Goal: Obtain resource: Download file/media

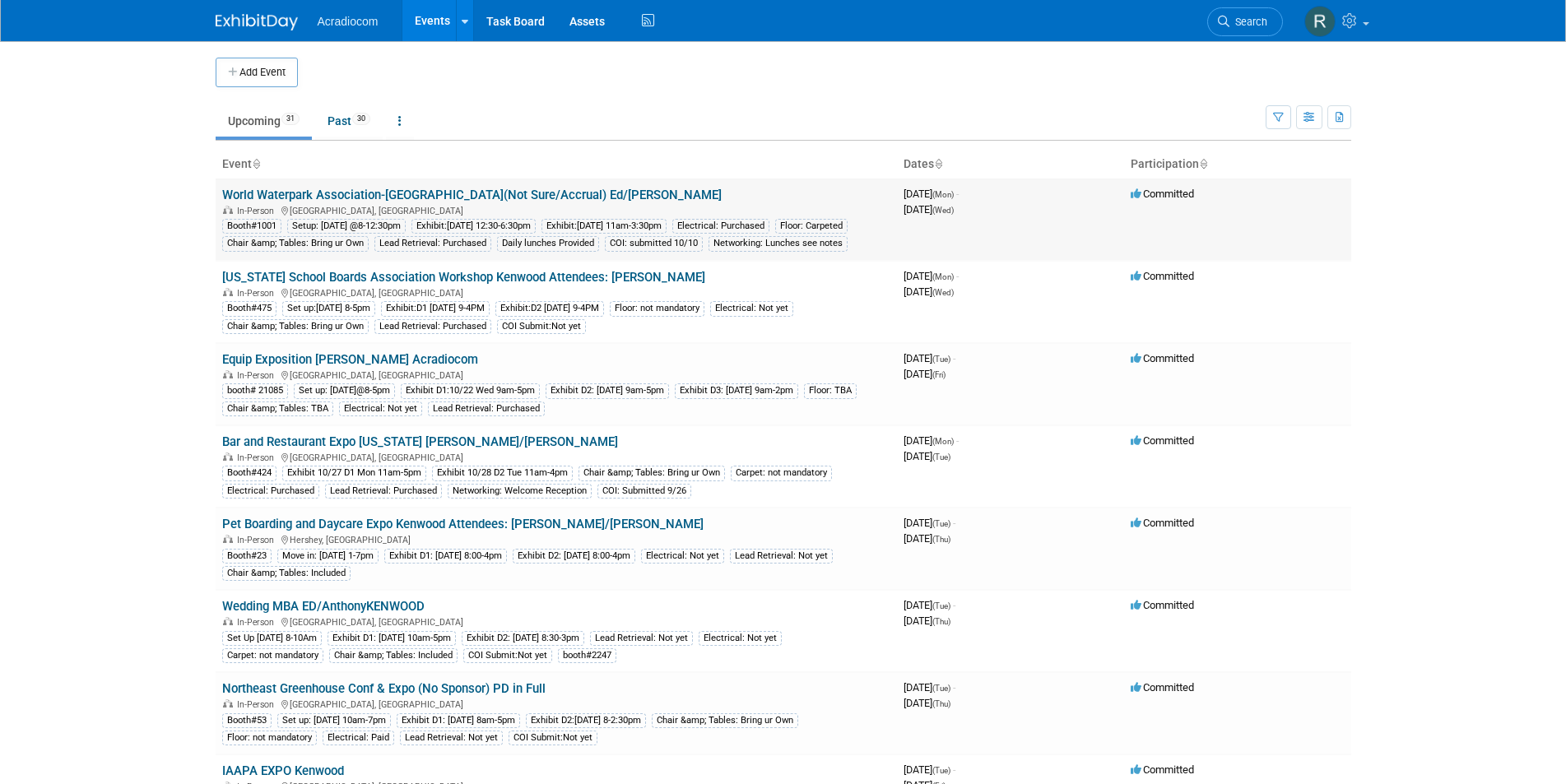
click at [480, 187] on link "World Waterpark Association-[GEOGRAPHIC_DATA](Not Sure/Accrual) Ed/[PERSON_NAME]" at bounding box center [471, 194] width 499 height 15
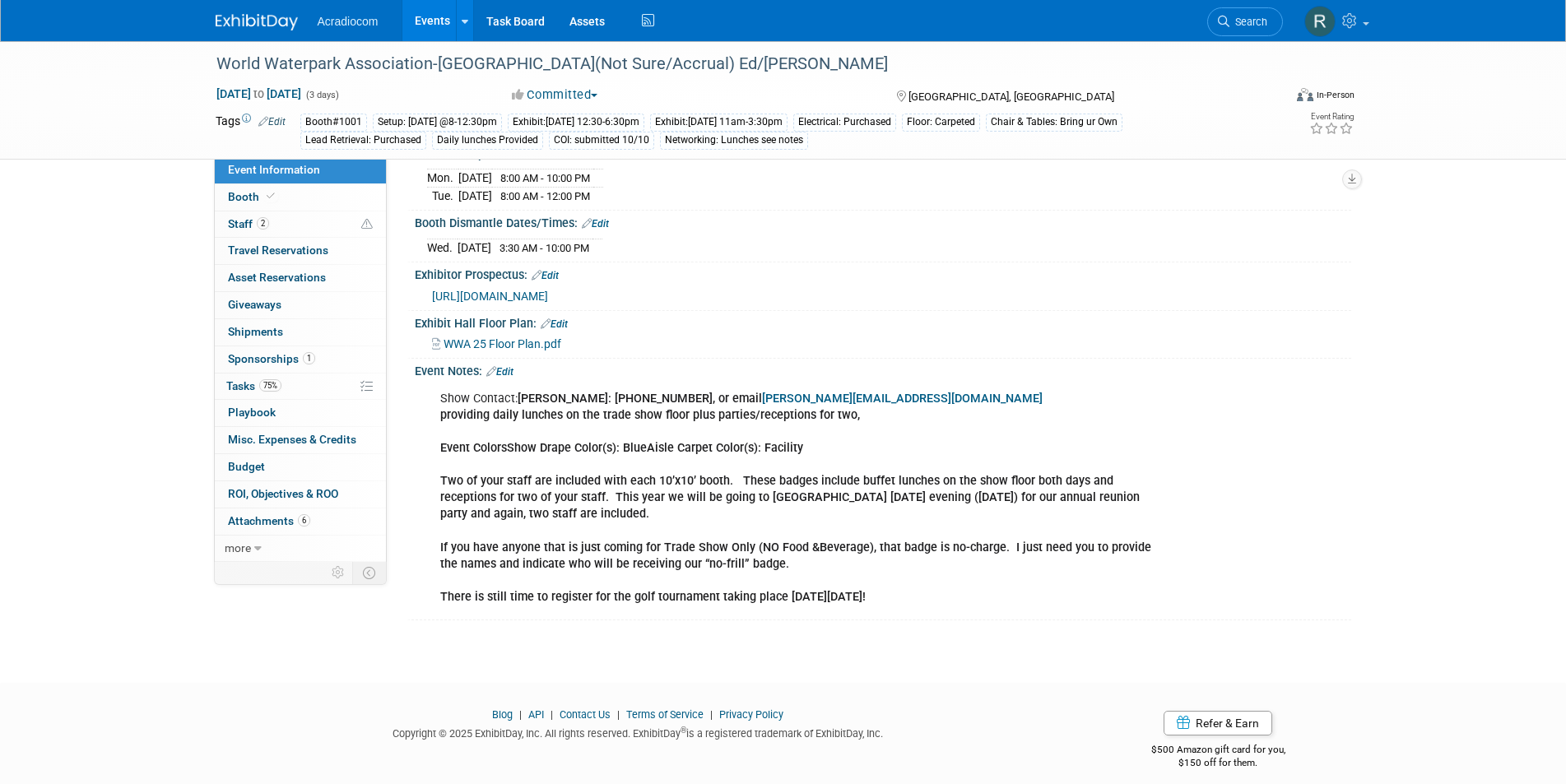
scroll to position [279, 0]
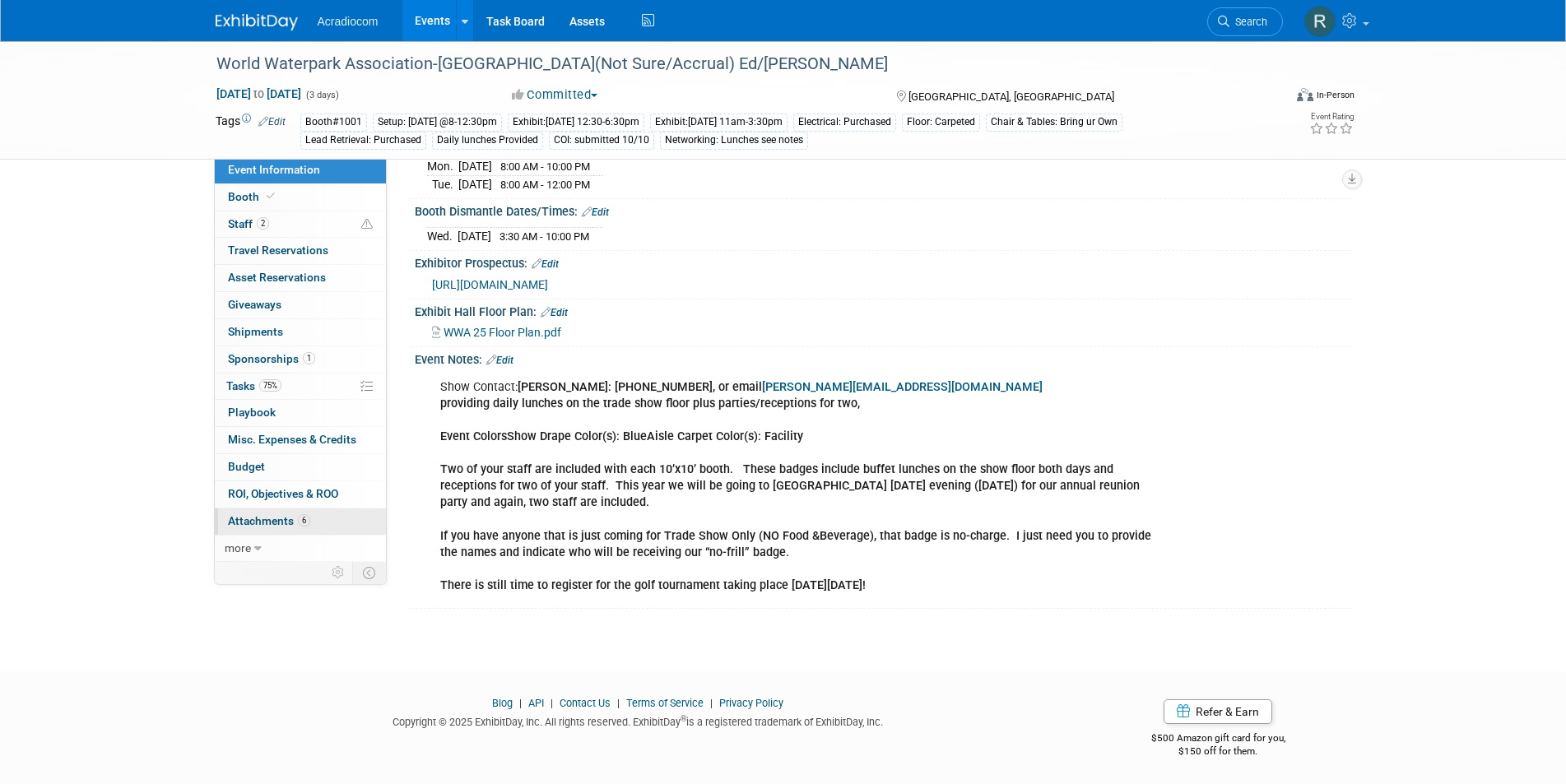
click at [293, 514] on link "6 Attachments 6" at bounding box center [300, 520] width 171 height 26
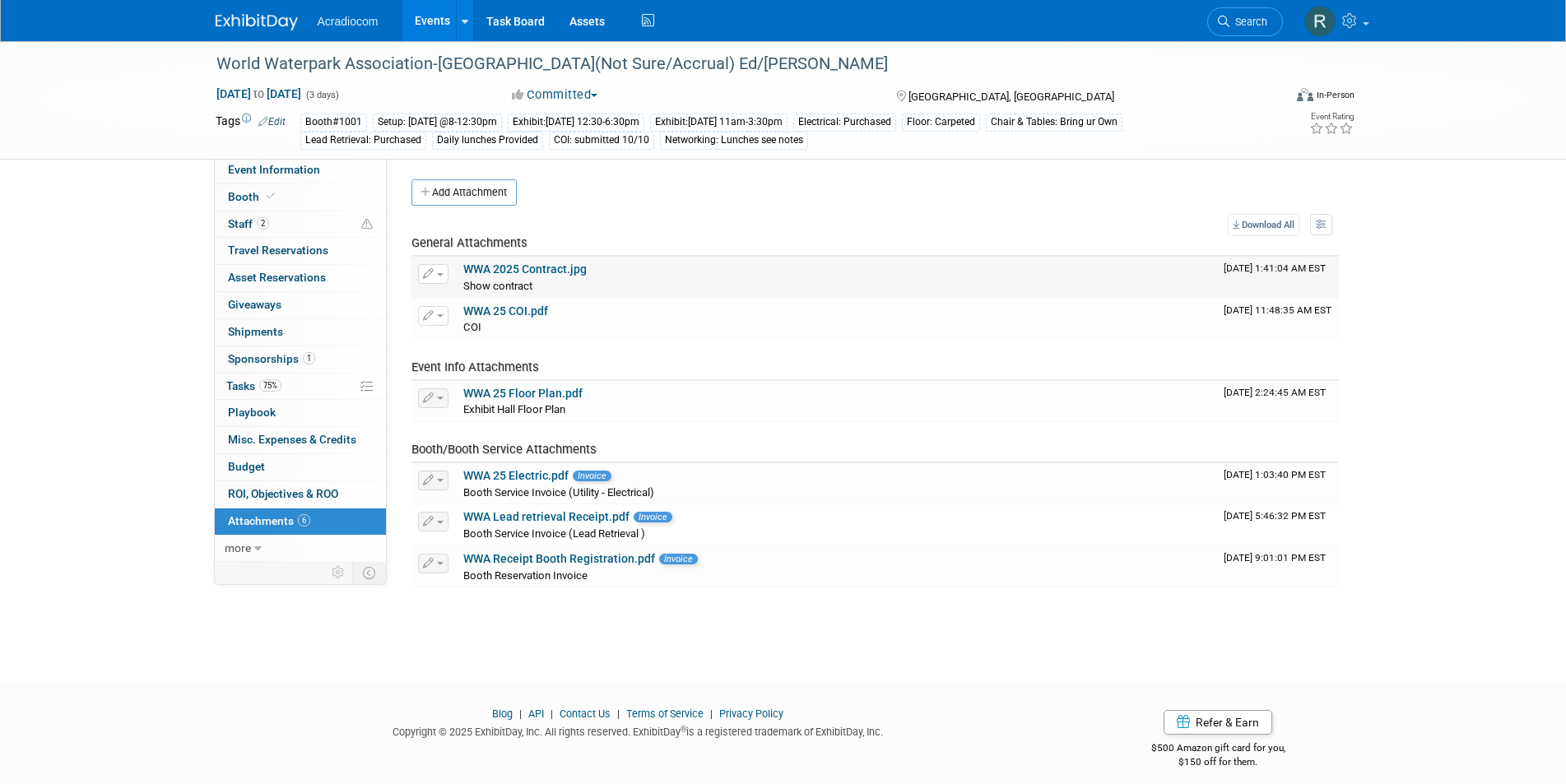
click at [538, 268] on link "WWA 2025 Contract.jpg" at bounding box center [525, 268] width 123 height 13
click at [281, 521] on span "Attachments 6" at bounding box center [269, 519] width 82 height 13
click at [432, 472] on button "button" at bounding box center [433, 480] width 30 height 20
click at [469, 504] on link "Download" at bounding box center [570, 506] width 301 height 23
click at [469, 503] on td "WWA 25 Electric.pdf Invoice Booth Service Invoice (Utility - Electrical)" at bounding box center [836, 483] width 760 height 41
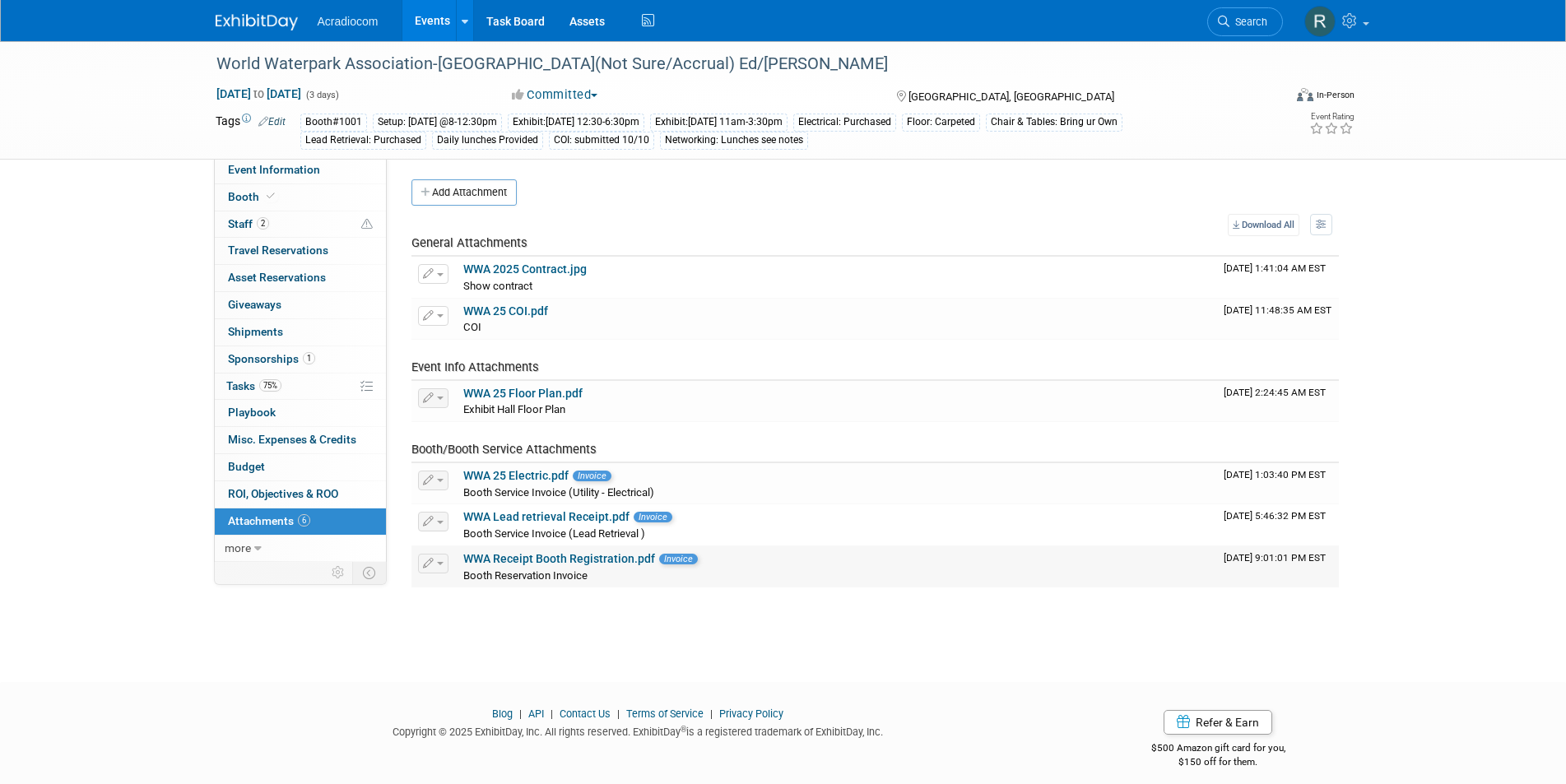
click at [658, 552] on div "WWA Receipt Booth Registration.pdf Invoice" at bounding box center [836, 558] width 747 height 15
click at [568, 550] on td "WWA Receipt Booth Registration.pdf Invoice Booth Reservation Invoice" at bounding box center [836, 566] width 760 height 41
click at [568, 555] on link "WWA Receipt Booth Registration.pdf" at bounding box center [559, 557] width 191 height 13
click at [539, 519] on link "WWA Lead retrieval Receipt.pdf" at bounding box center [546, 516] width 166 height 13
click at [580, 474] on span "Invoice" at bounding box center [592, 475] width 39 height 11
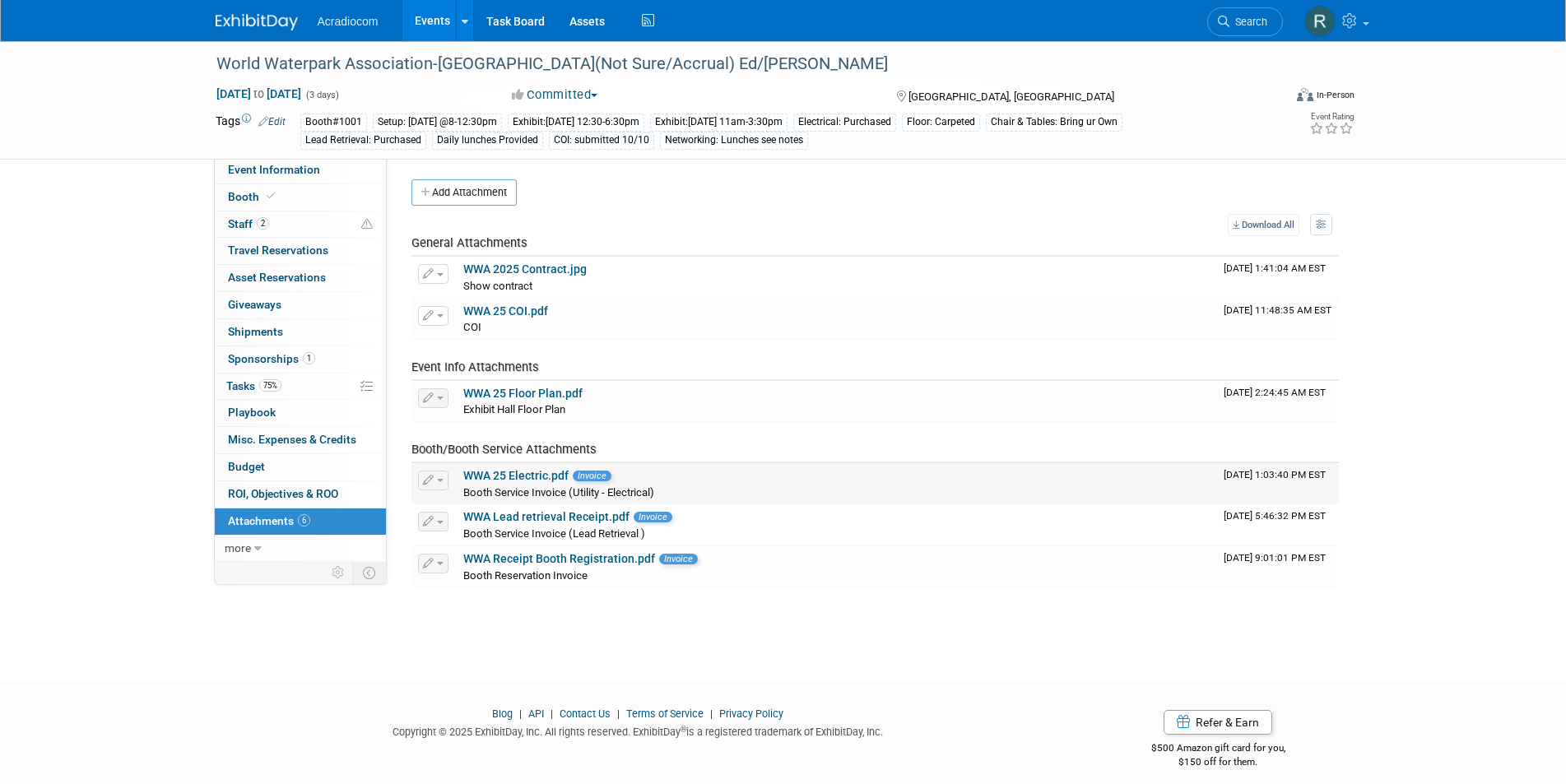
click at [512, 472] on link "WWA 25 Electric.pdf" at bounding box center [516, 475] width 106 height 13
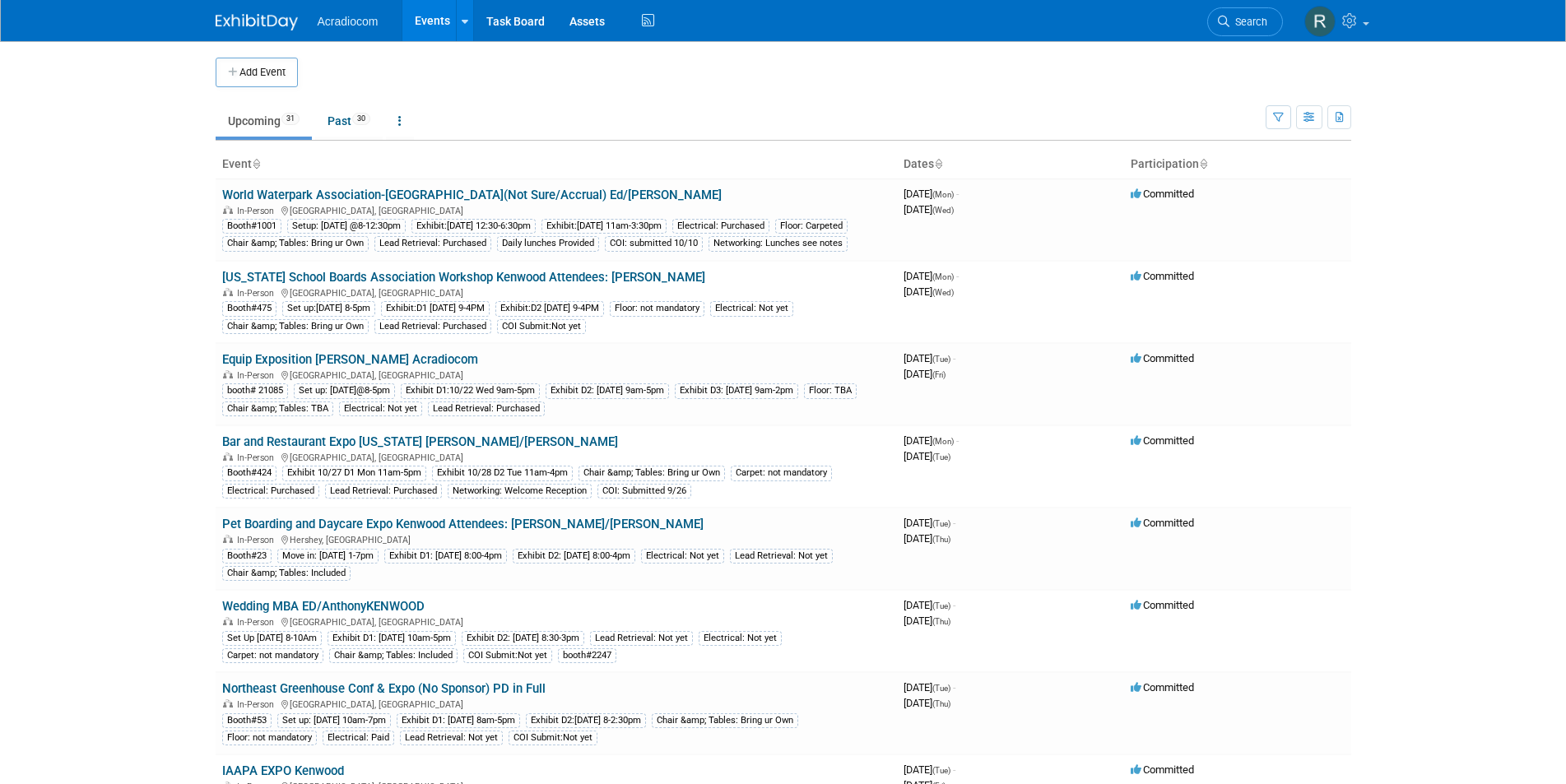
click at [297, 284] on link "New Jersey School Boards Association Workshop Kenwood Attendees: Dennis" at bounding box center [463, 276] width 483 height 15
click at [318, 449] on link "Bar and Restaurant Expo [US_STATE] [PERSON_NAME]/[PERSON_NAME]" at bounding box center [419, 441] width 396 height 15
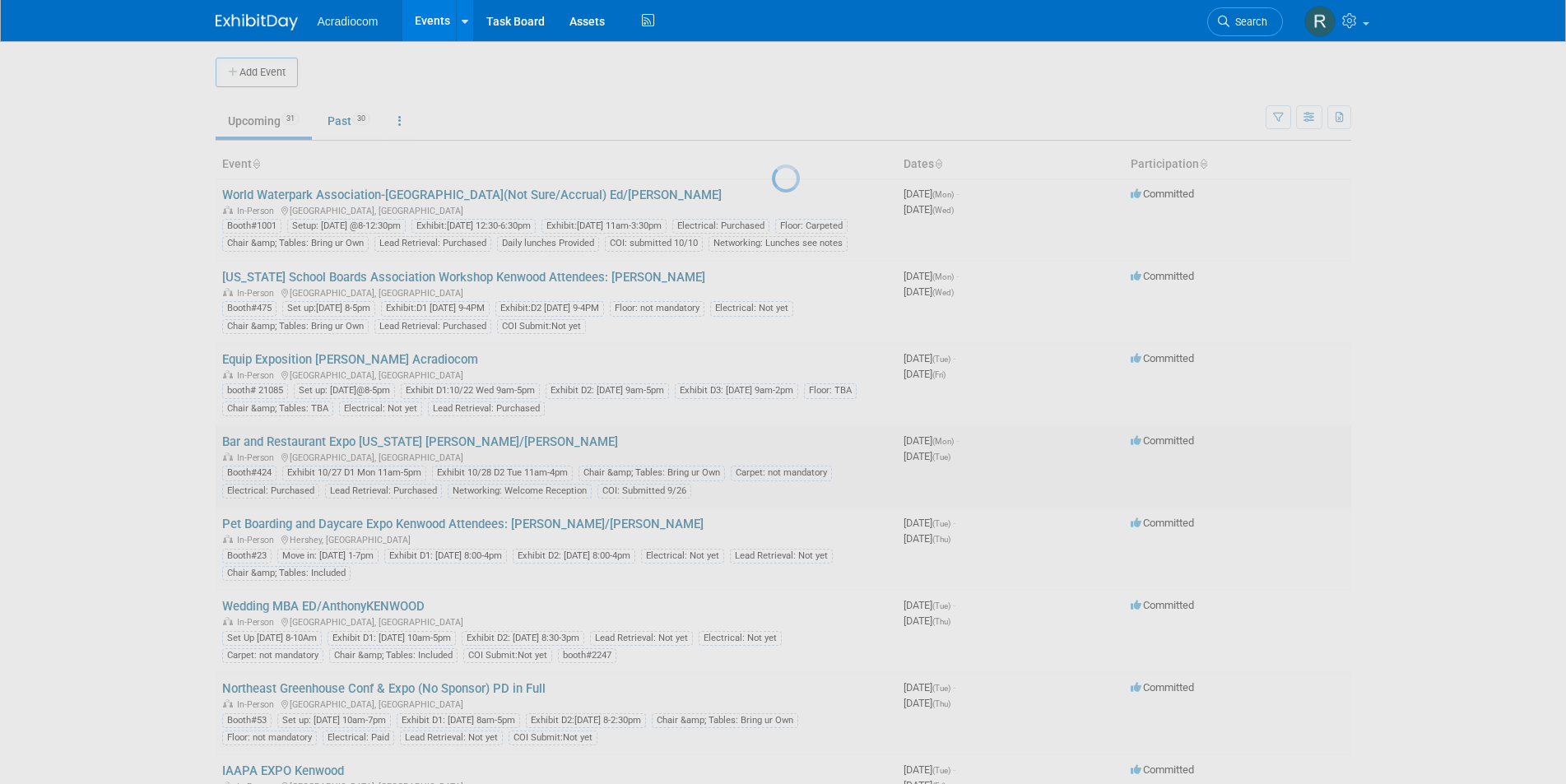
click at [772, 459] on div at bounding box center [783, 392] width 23 height 784
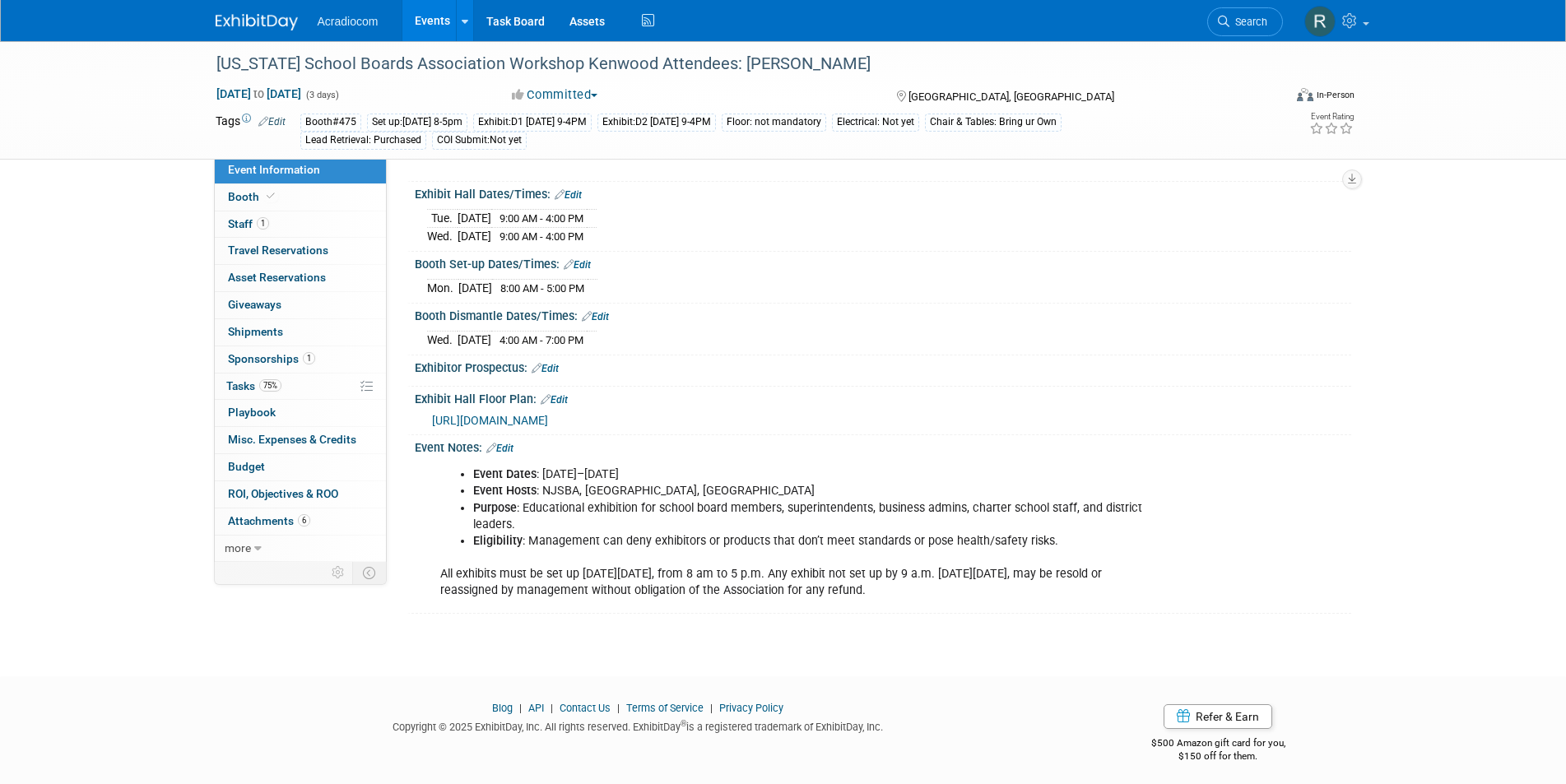
scroll to position [163, 0]
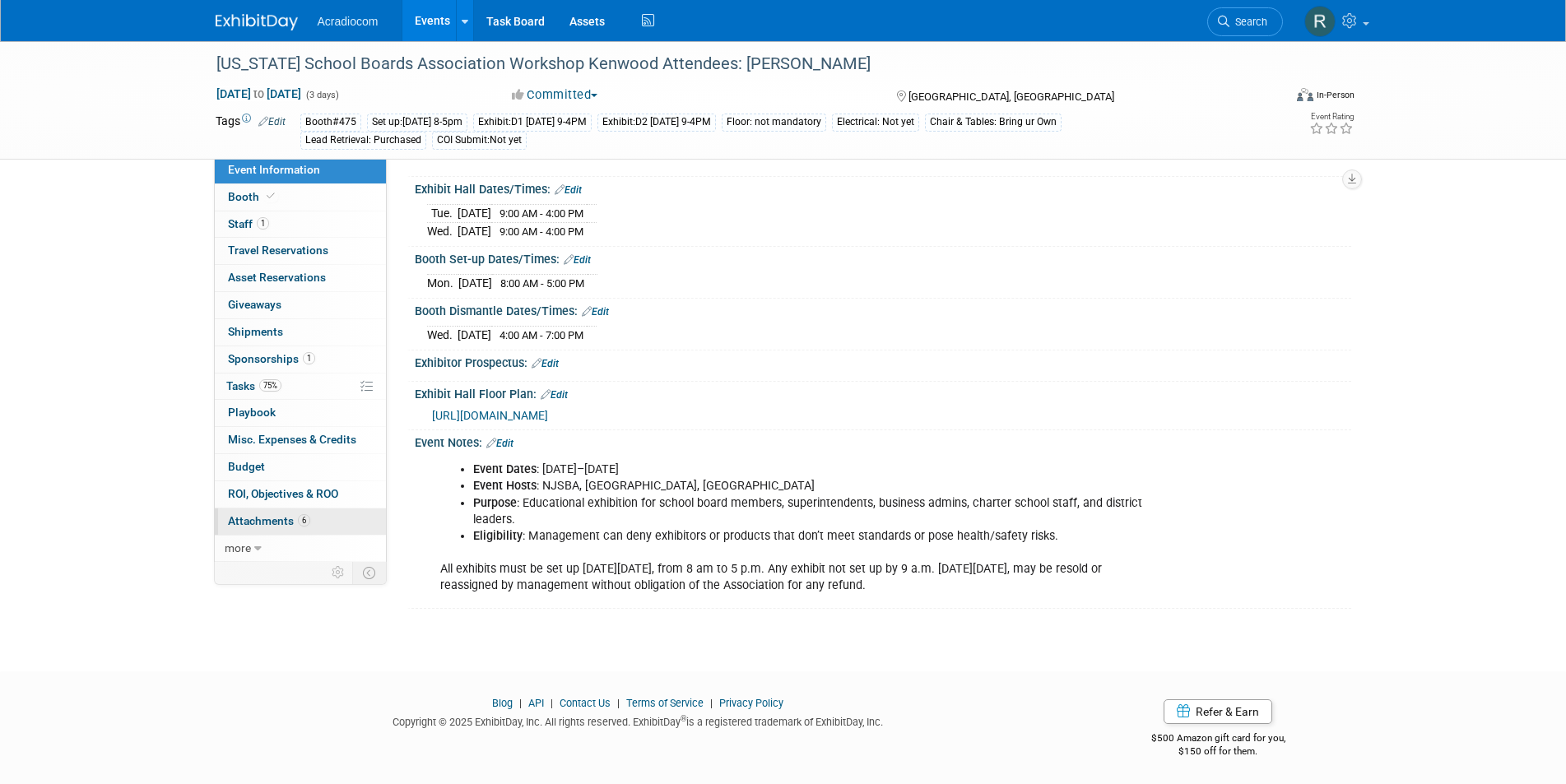
click at [295, 515] on span "Attachments 6" at bounding box center [269, 519] width 82 height 13
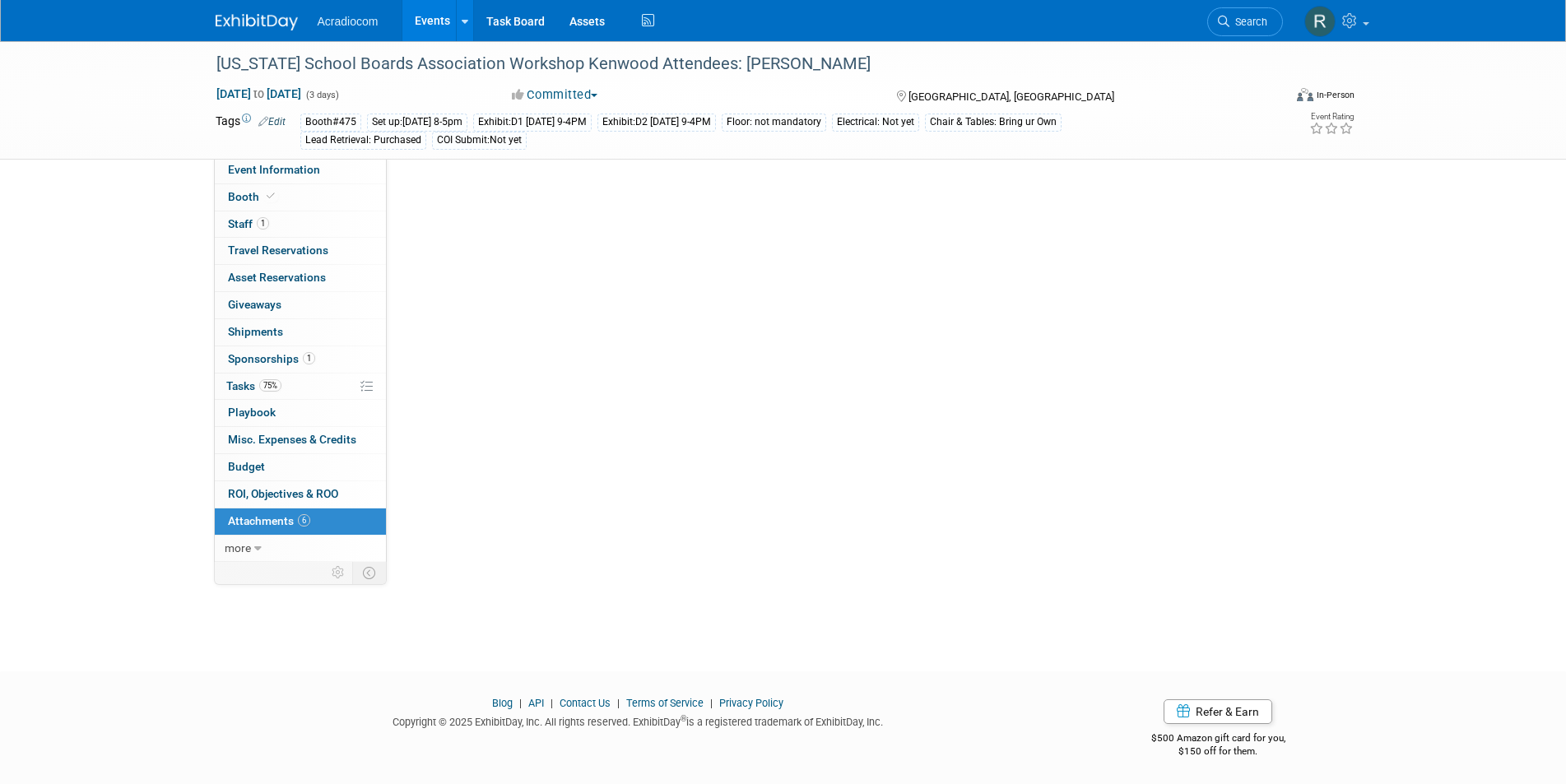
scroll to position [0, 0]
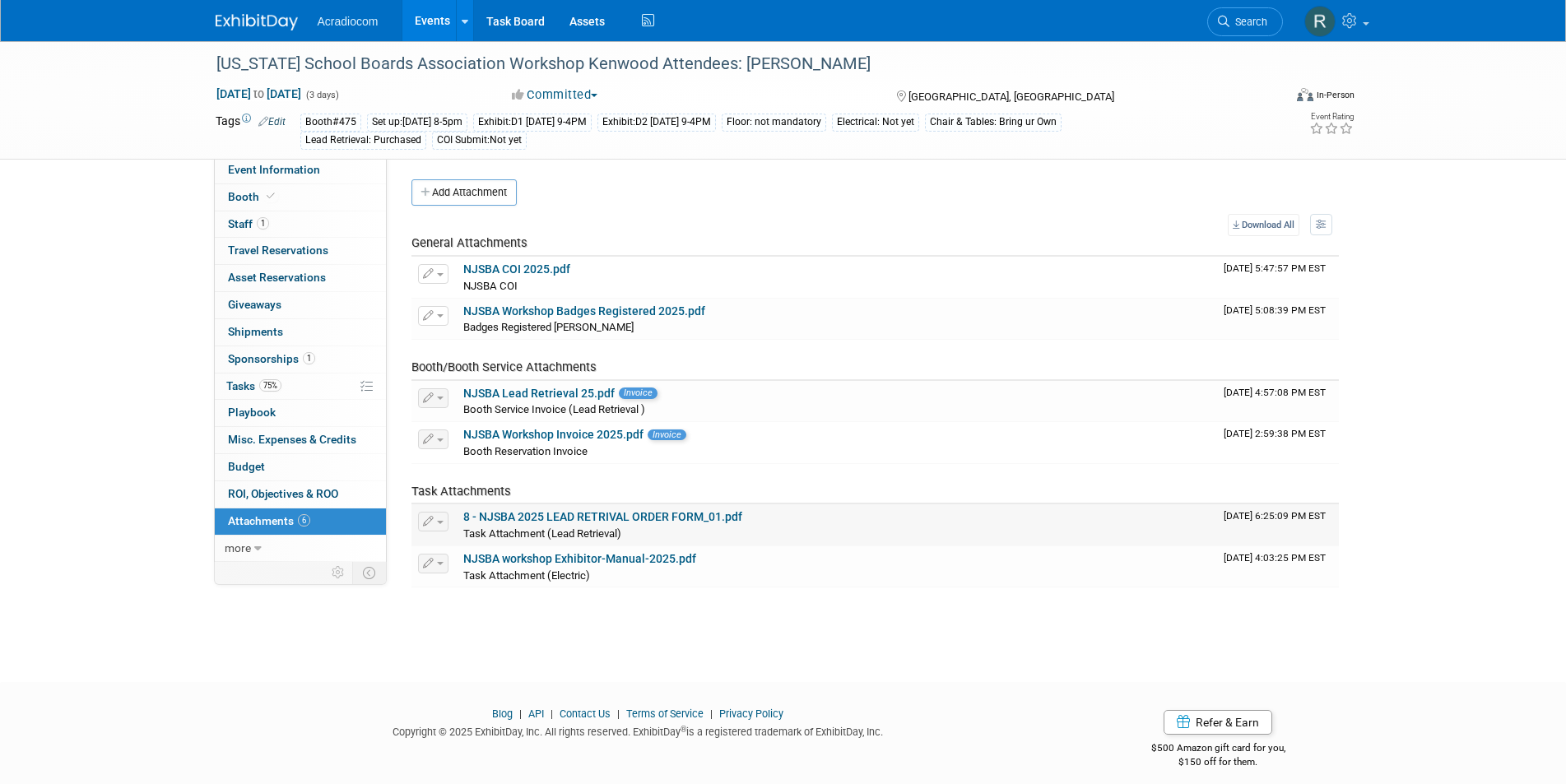
click at [550, 512] on link "8 - NJSBA 2025 LEAD RETRIVAL ORDER FORM_01.pdf" at bounding box center [603, 516] width 279 height 13
click at [532, 431] on link "NJSBA Workshop Invoice 2025.pdf" at bounding box center [553, 433] width 180 height 13
click at [571, 509] on td "8 - NJSBA 2025 LEAD RETRIVAL ORDER FORM_01.pdf Task Attachment (Lead Retrieval)" at bounding box center [836, 524] width 760 height 41
click at [569, 514] on link "8 - NJSBA 2025 LEAD RETRIVAL ORDER FORM_01.pdf" at bounding box center [603, 516] width 279 height 13
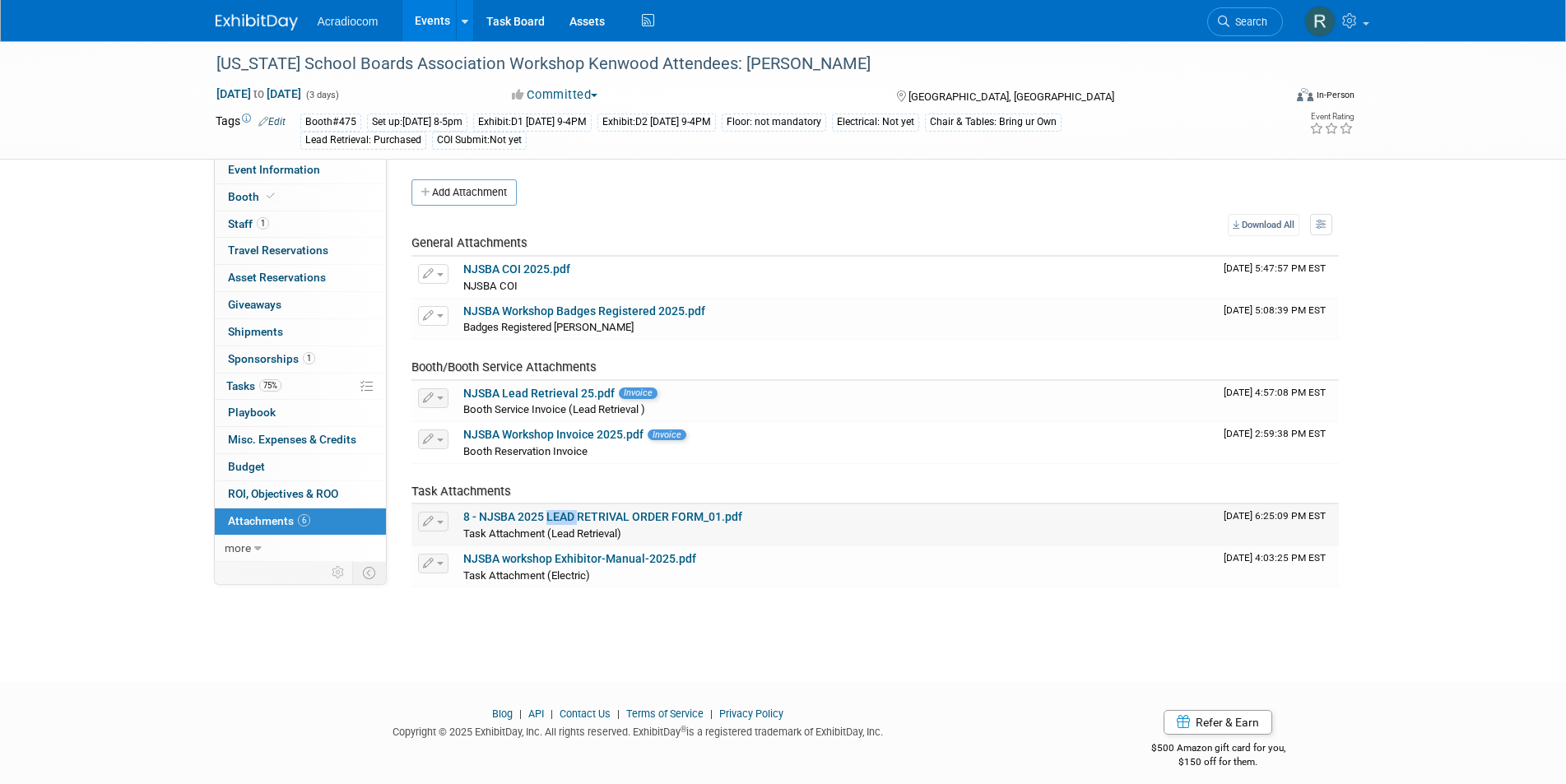
click at [498, 514] on link "8 - NJSBA 2025 LEAD RETRIVAL ORDER FORM_01.pdf" at bounding box center [603, 516] width 279 height 13
click at [522, 398] on link "NJSBA Lead Retrieval 25.pdf" at bounding box center [538, 392] width 151 height 13
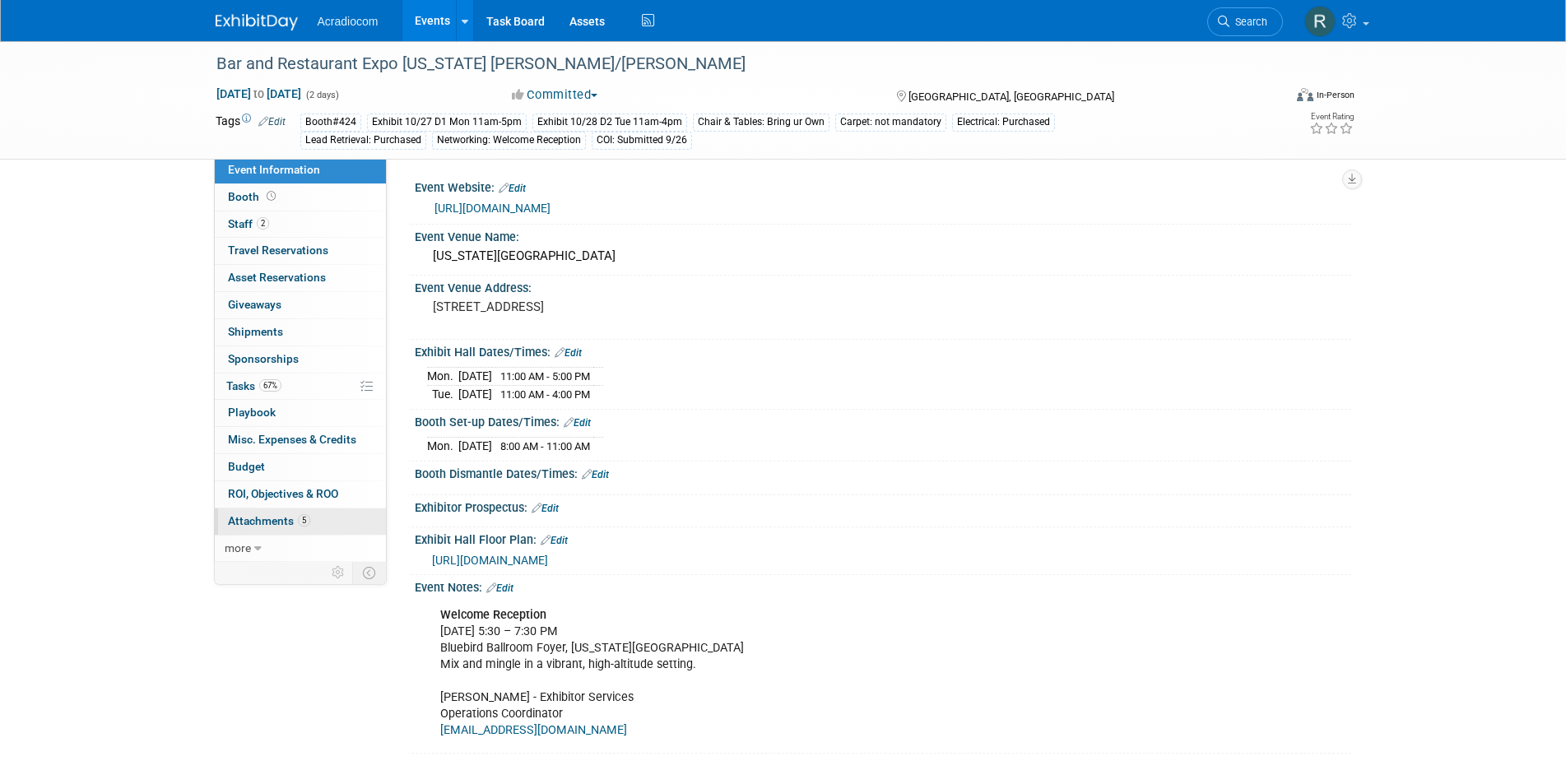
click at [284, 516] on span "Attachments 5" at bounding box center [269, 519] width 82 height 13
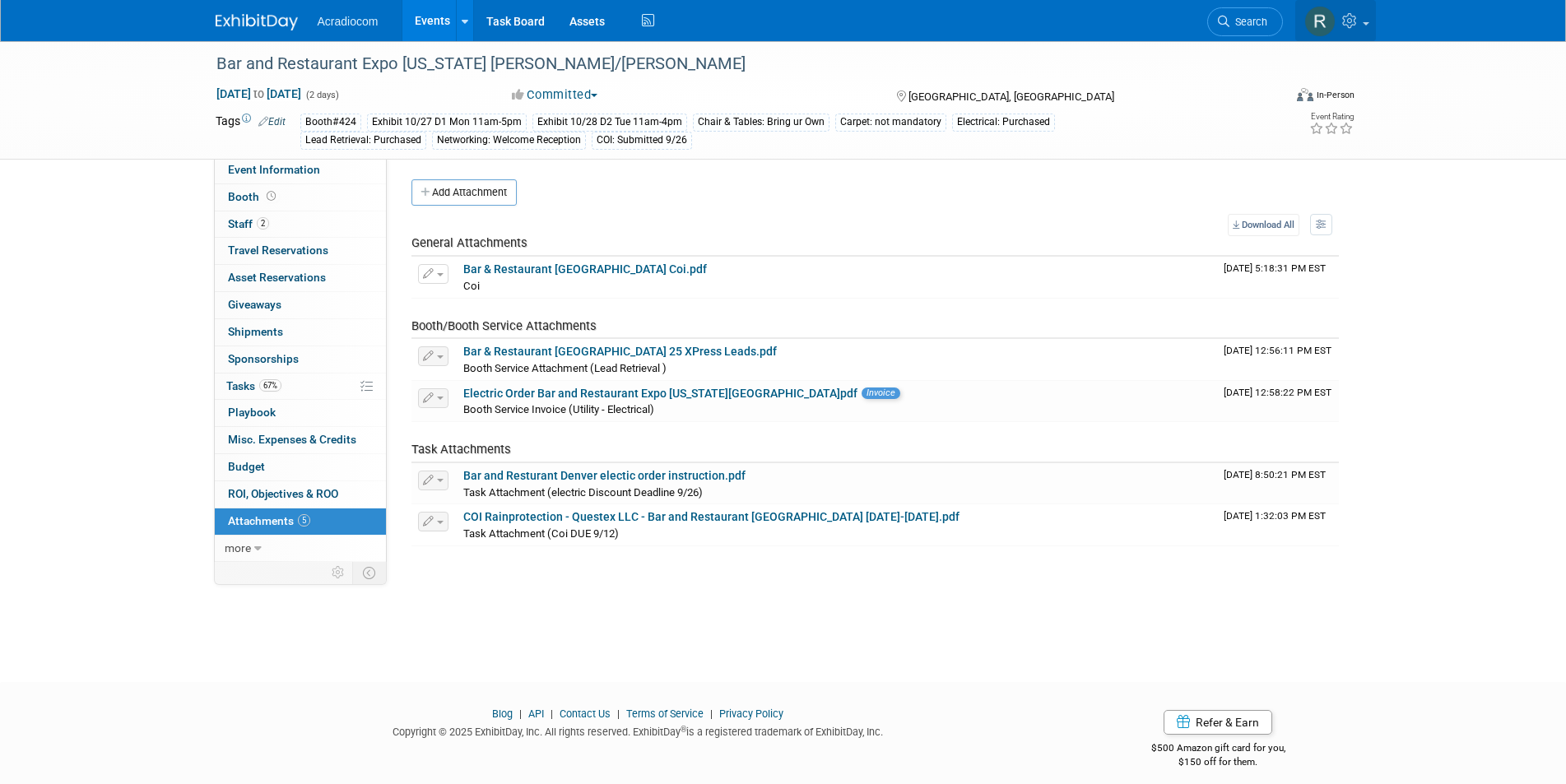
click at [1312, 15] on img at bounding box center [1320, 21] width 31 height 31
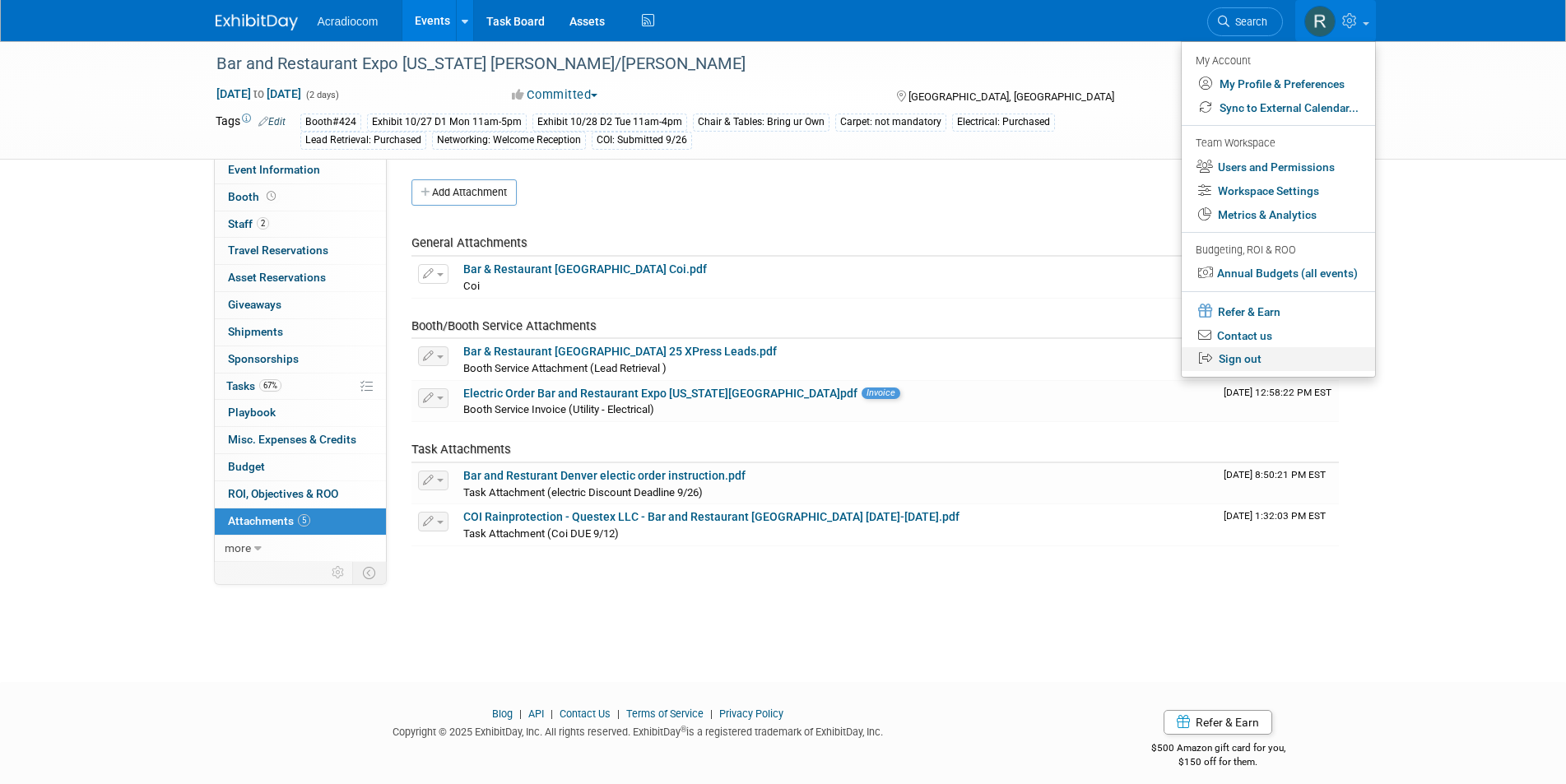
click at [1225, 358] on link "Sign out" at bounding box center [1278, 358] width 193 height 23
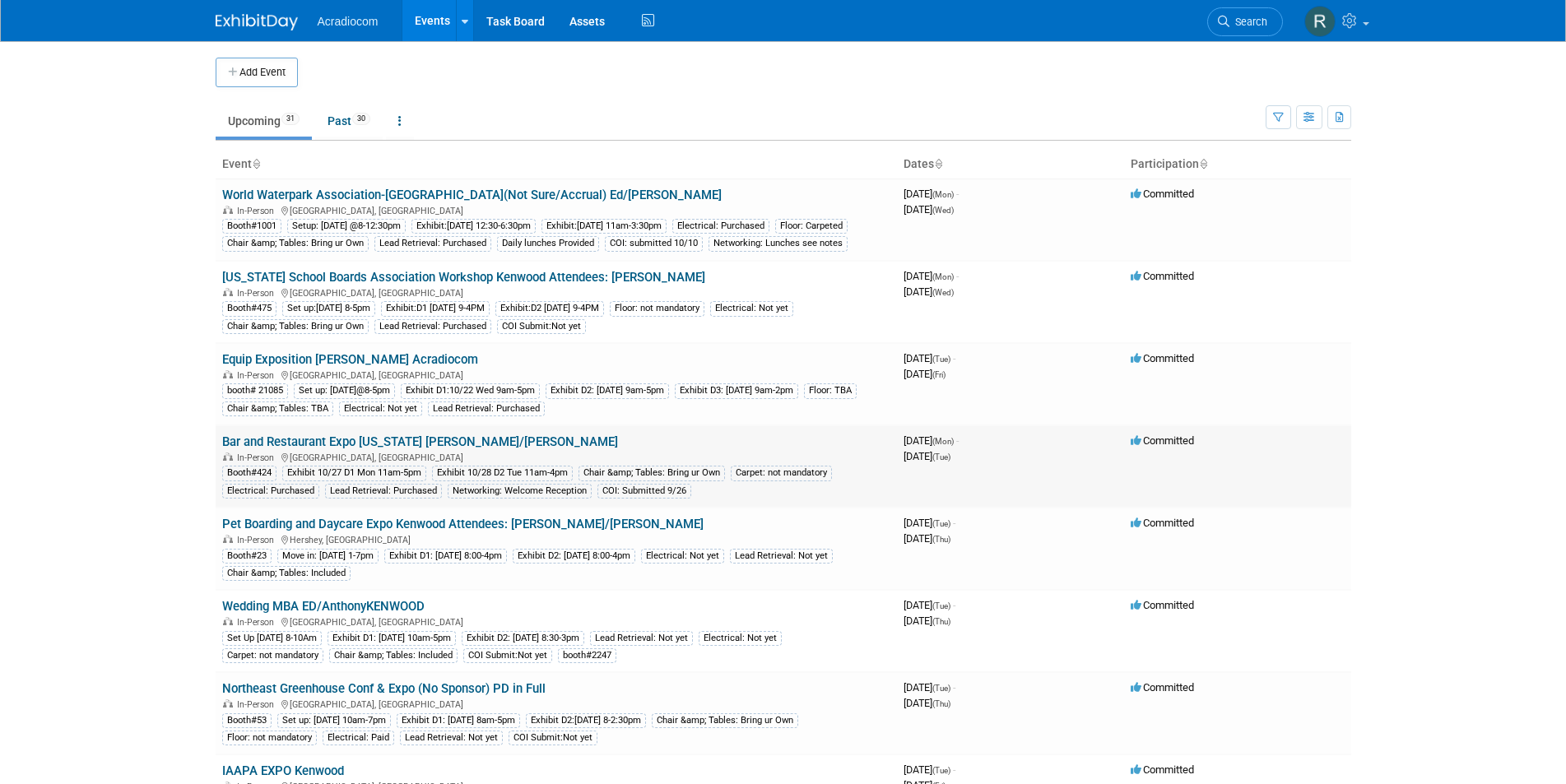
click at [366, 449] on link "Bar and Restaurant Expo [US_STATE] [PERSON_NAME]/[PERSON_NAME]" at bounding box center [419, 441] width 396 height 15
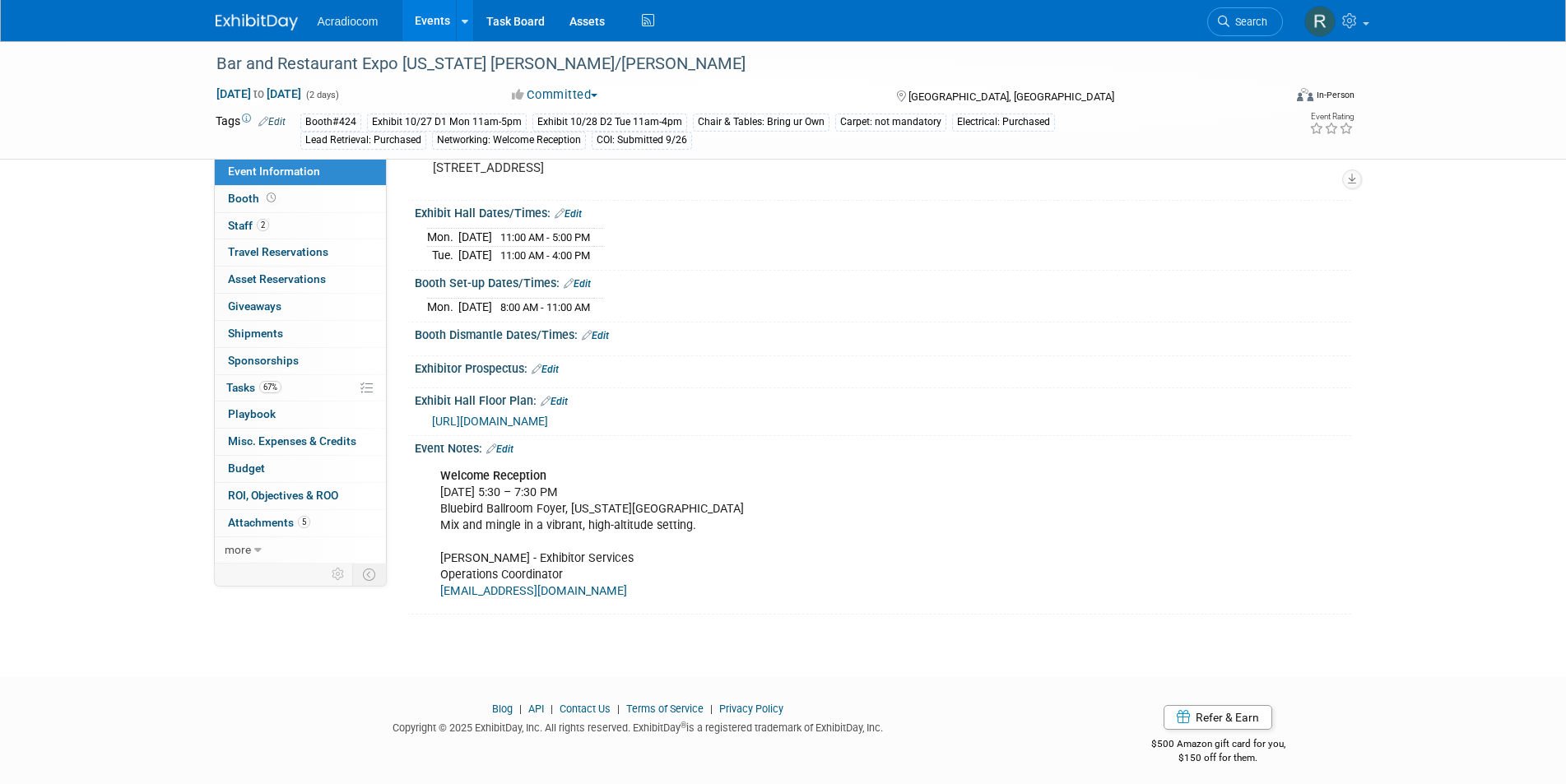
scroll to position [147, 0]
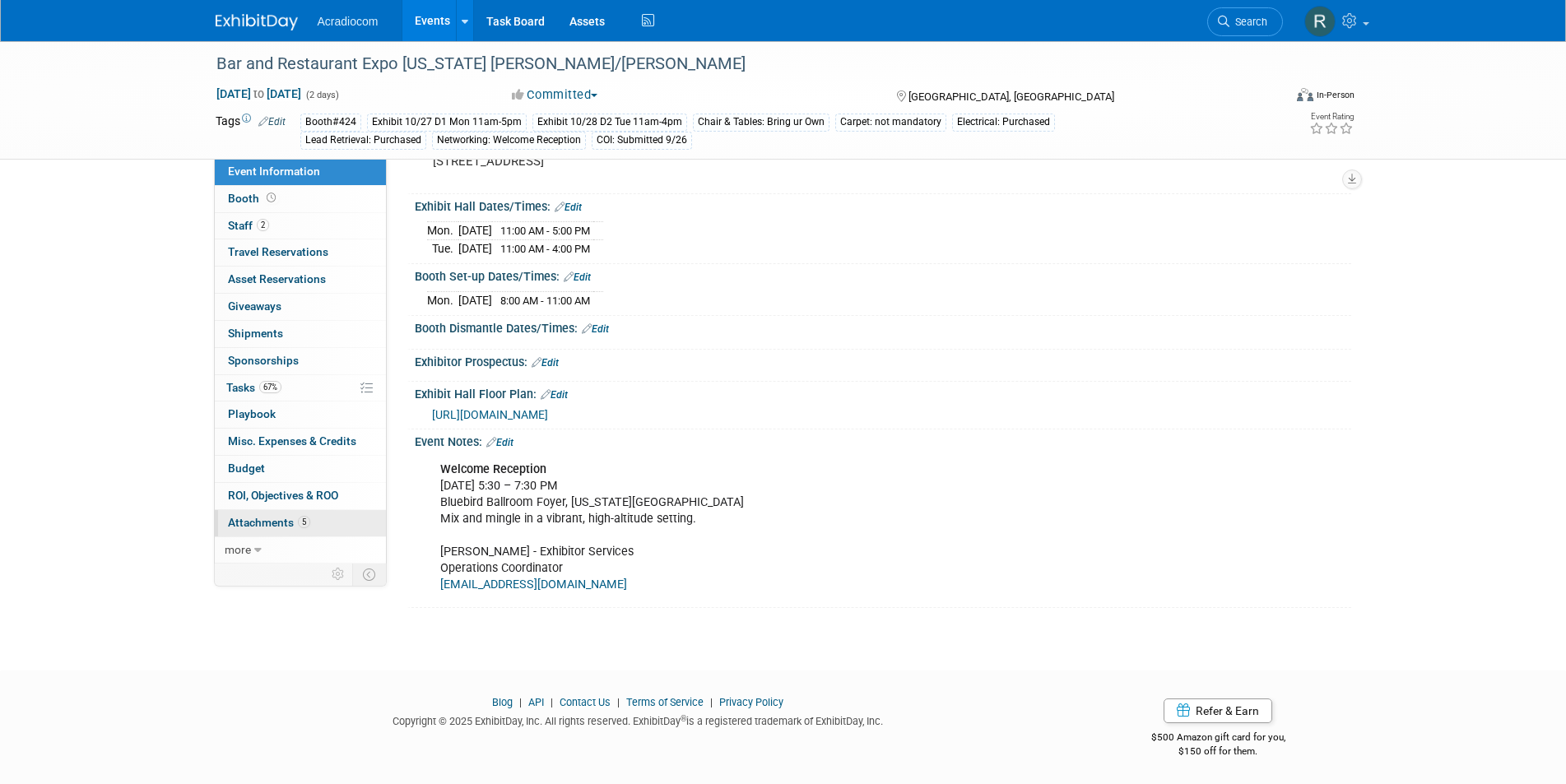
click at [305, 515] on link "5 Attachments 5" at bounding box center [300, 522] width 171 height 26
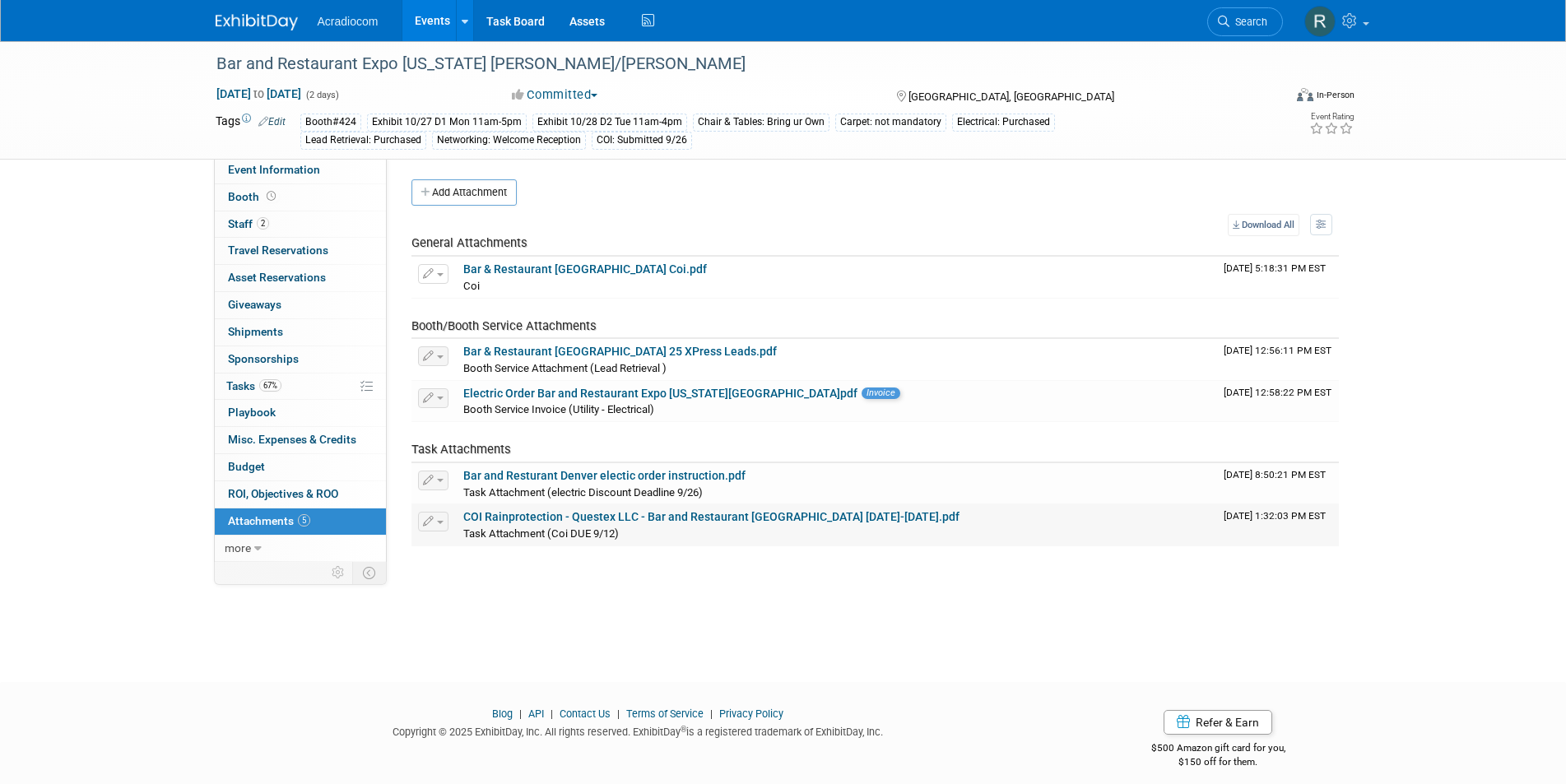
click at [563, 516] on link "COI Rainprotection - Questex LLC - Bar and Restaurant [GEOGRAPHIC_DATA] [DATE]-…" at bounding box center [711, 516] width 496 height 13
click at [560, 409] on span "Booth Service Invoice (Utility - Electrical)" at bounding box center [558, 409] width 190 height 13
click at [434, 398] on button "button" at bounding box center [433, 398] width 30 height 20
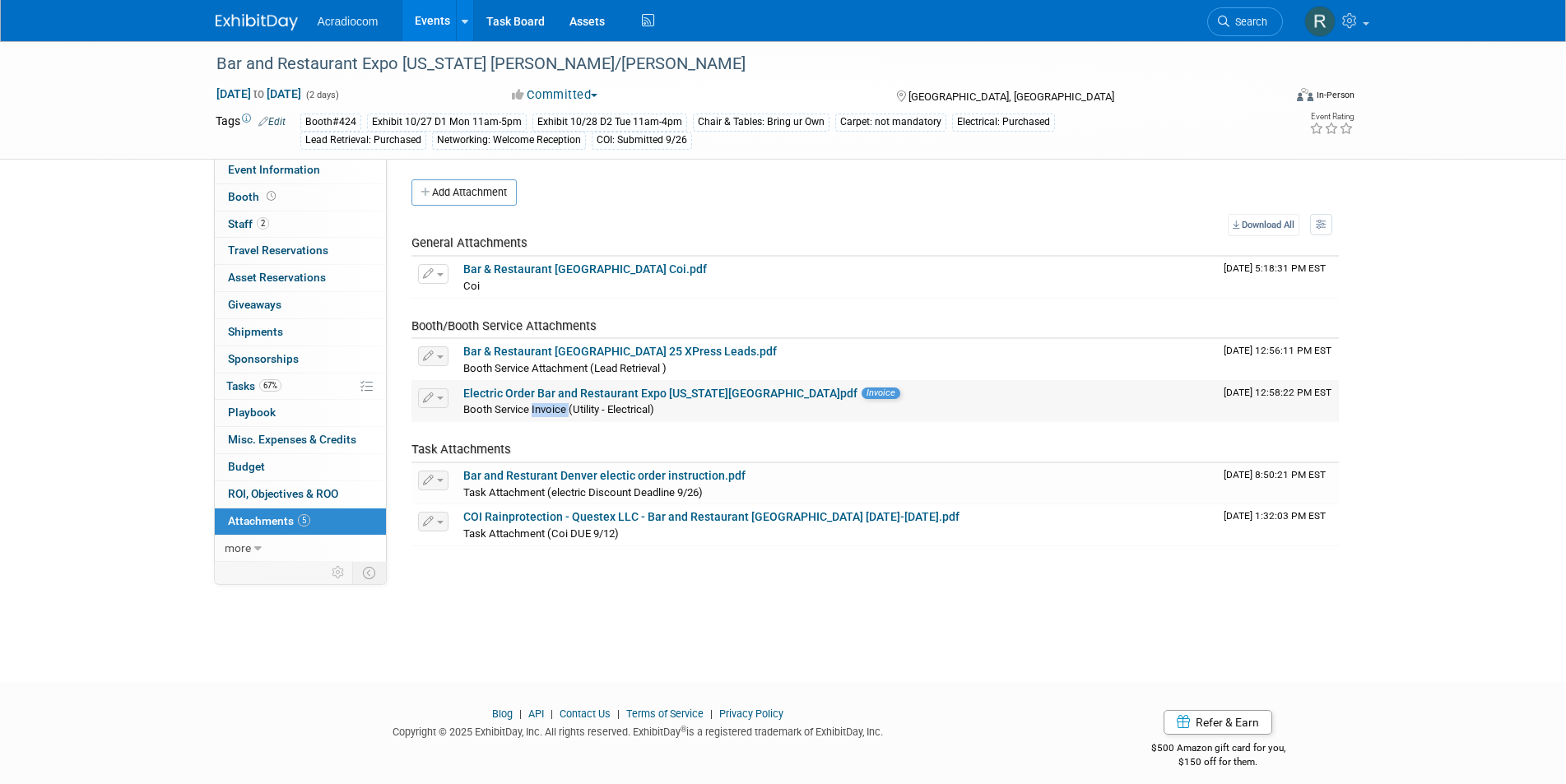
click at [434, 398] on button "button" at bounding box center [433, 398] width 30 height 20
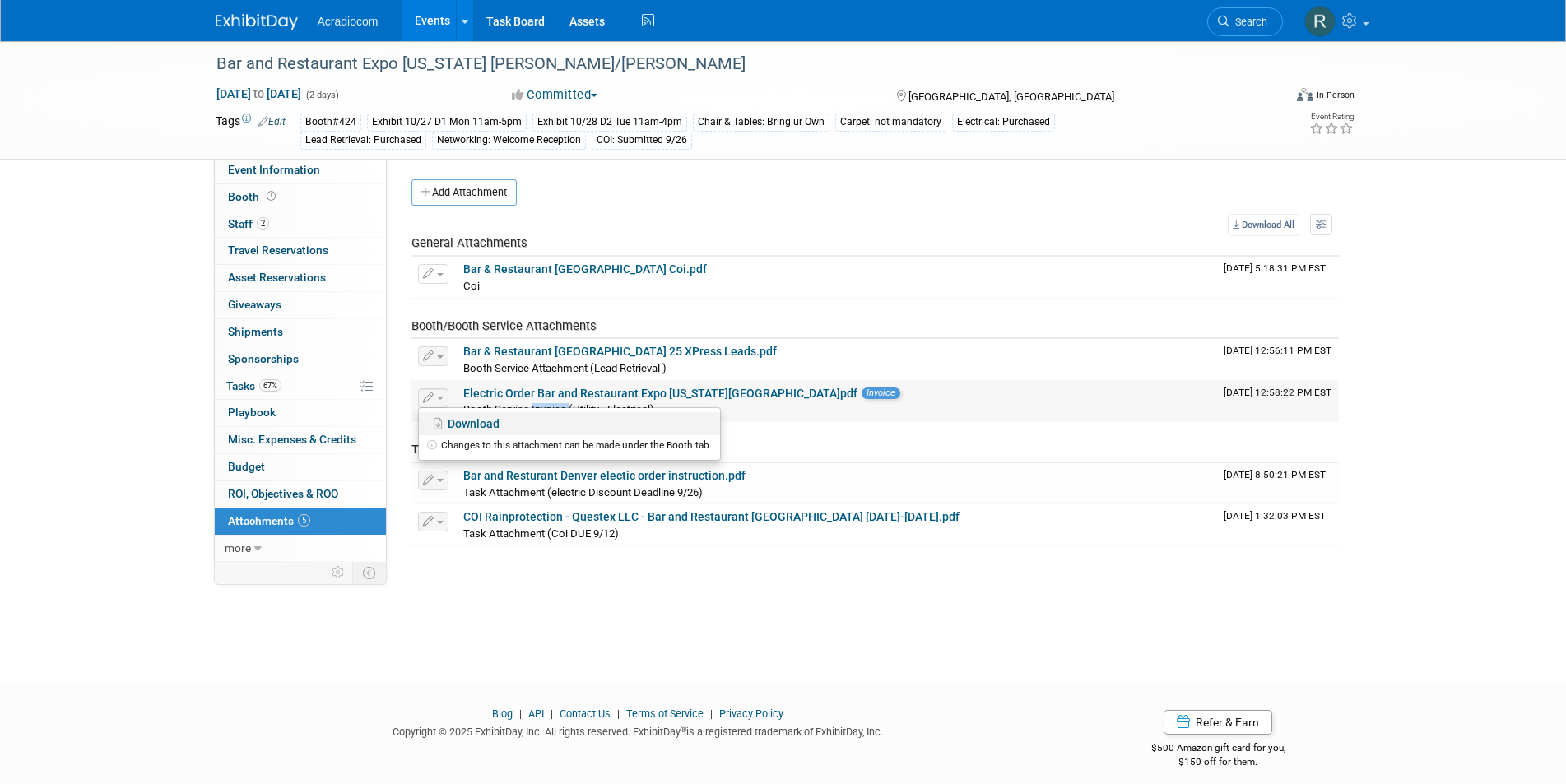
click at [444, 414] on link "Download" at bounding box center [570, 424] width 301 height 23
click at [566, 350] on link "Bar & Restaurant [GEOGRAPHIC_DATA] 25 XPress Leads.pdf" at bounding box center [619, 351] width 314 height 13
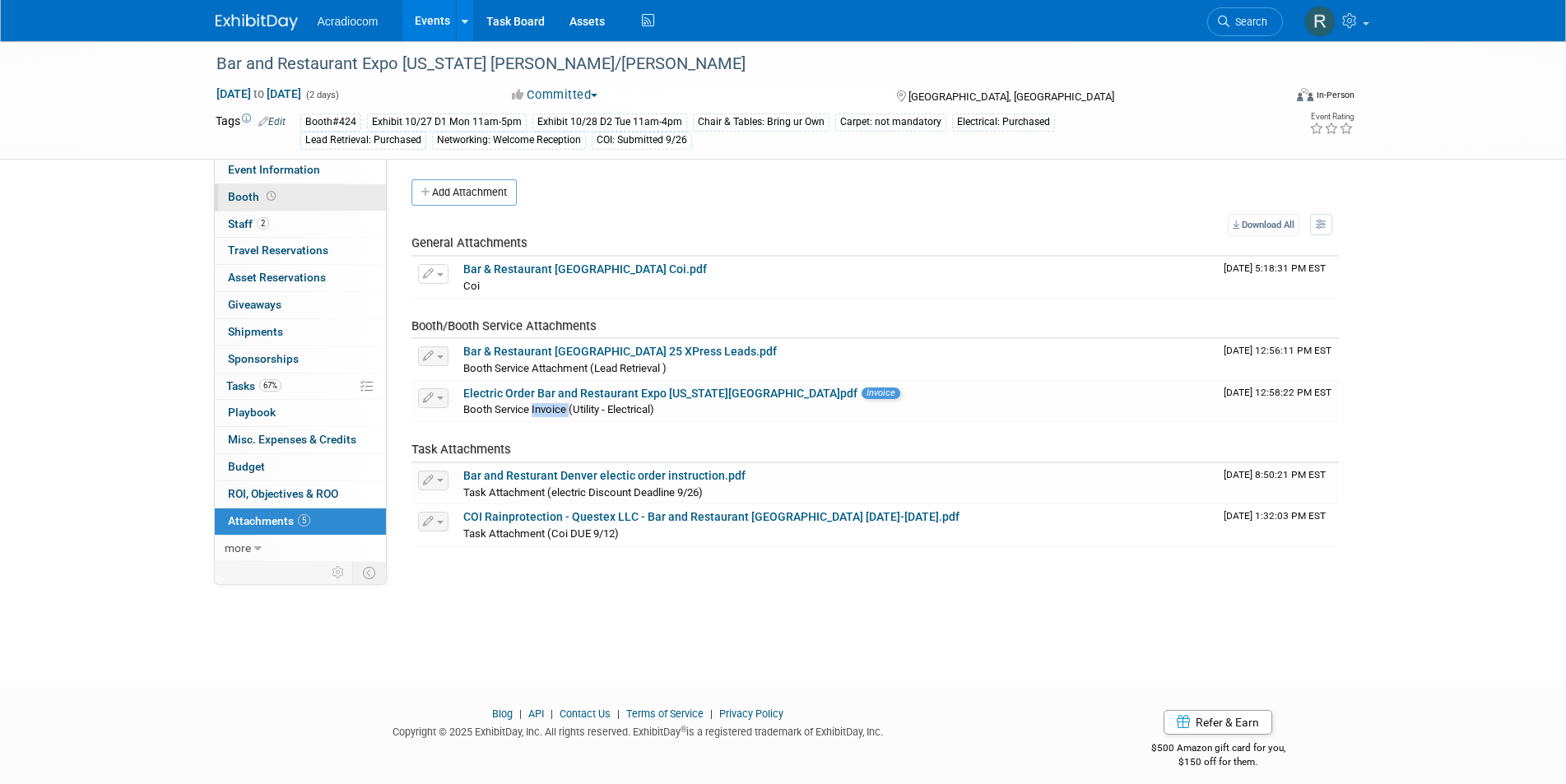
click at [275, 187] on link "Booth" at bounding box center [300, 197] width 171 height 26
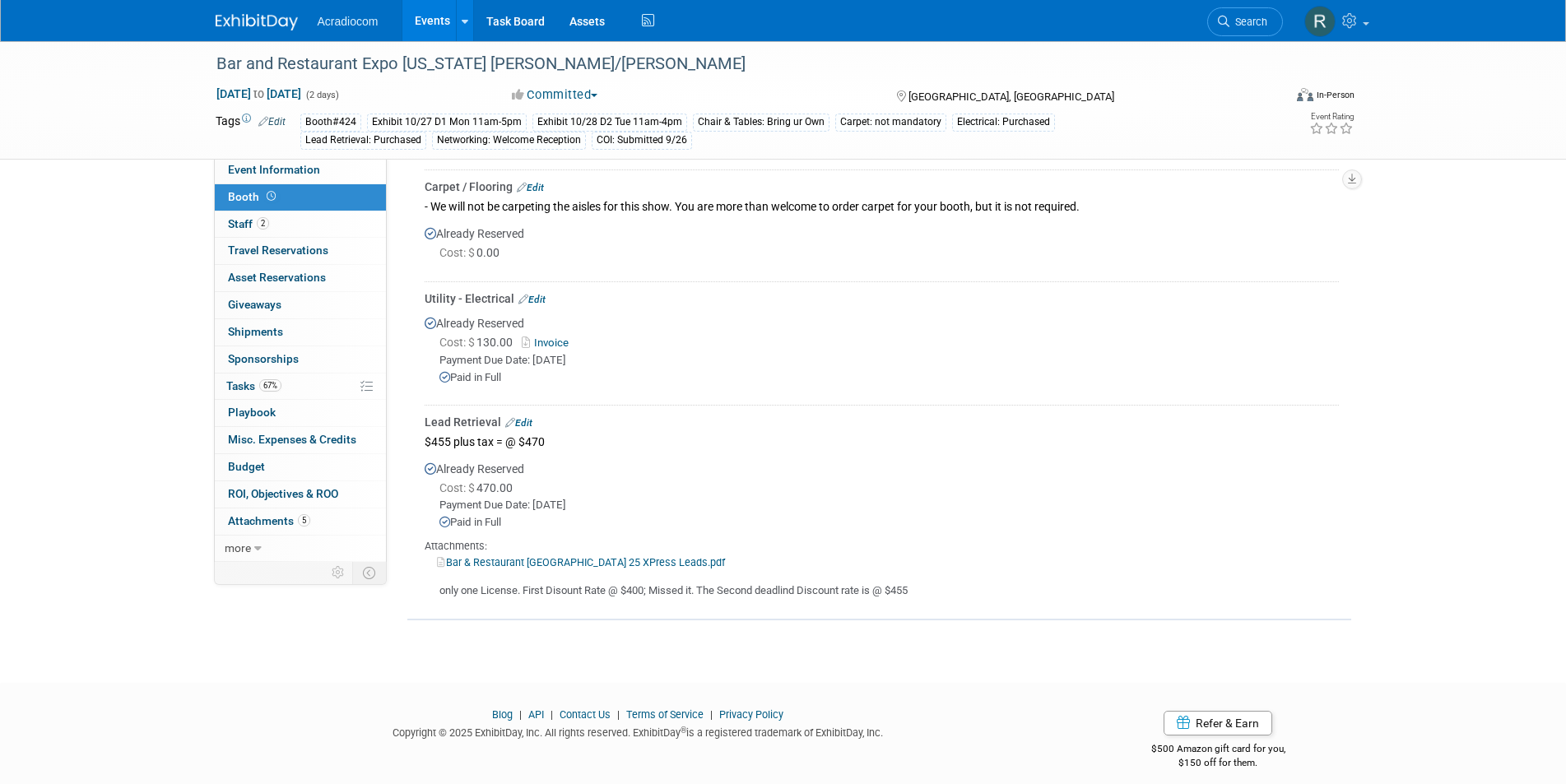
scroll to position [424, 0]
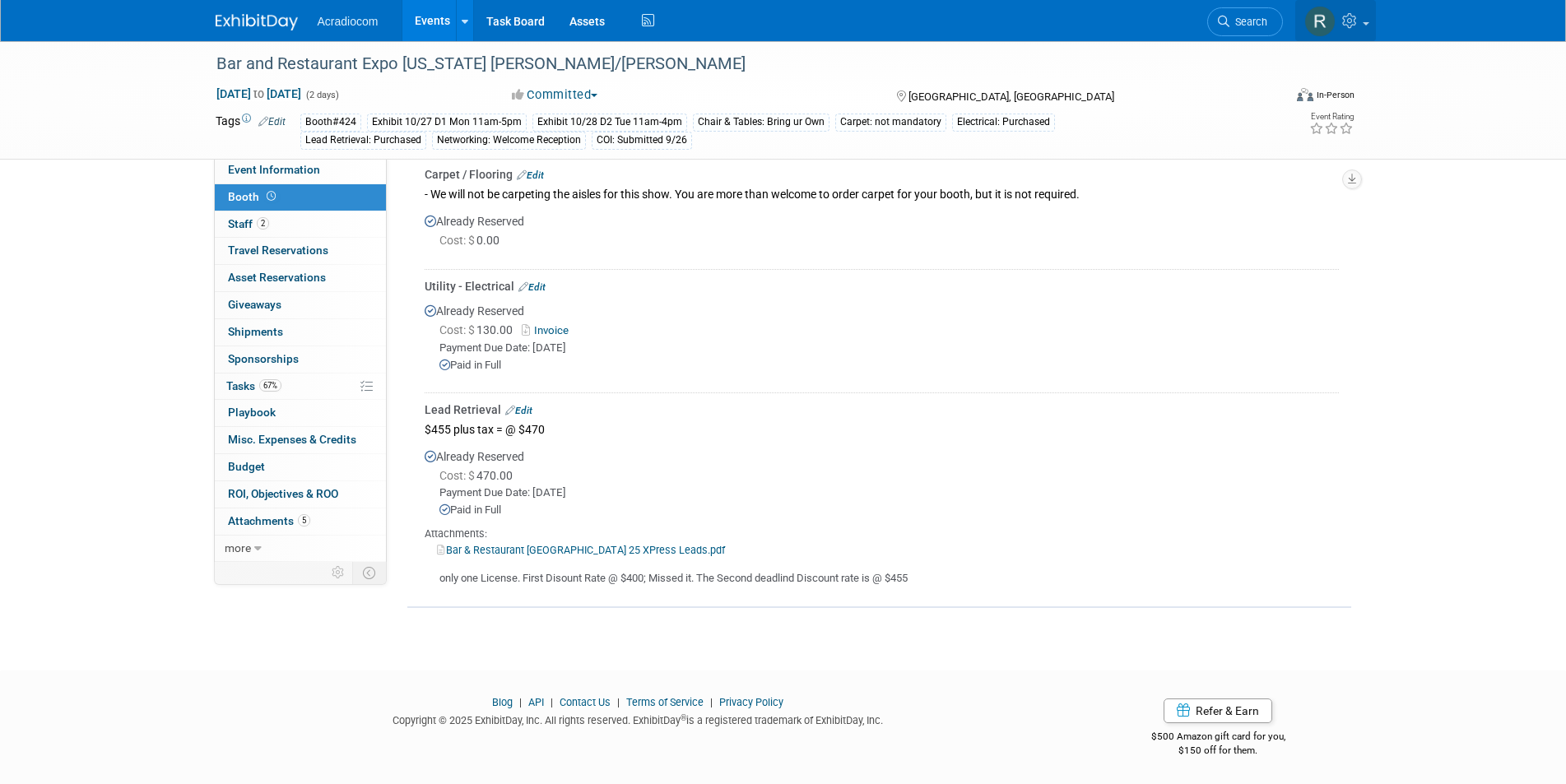
click at [1311, 21] on img at bounding box center [1320, 21] width 31 height 31
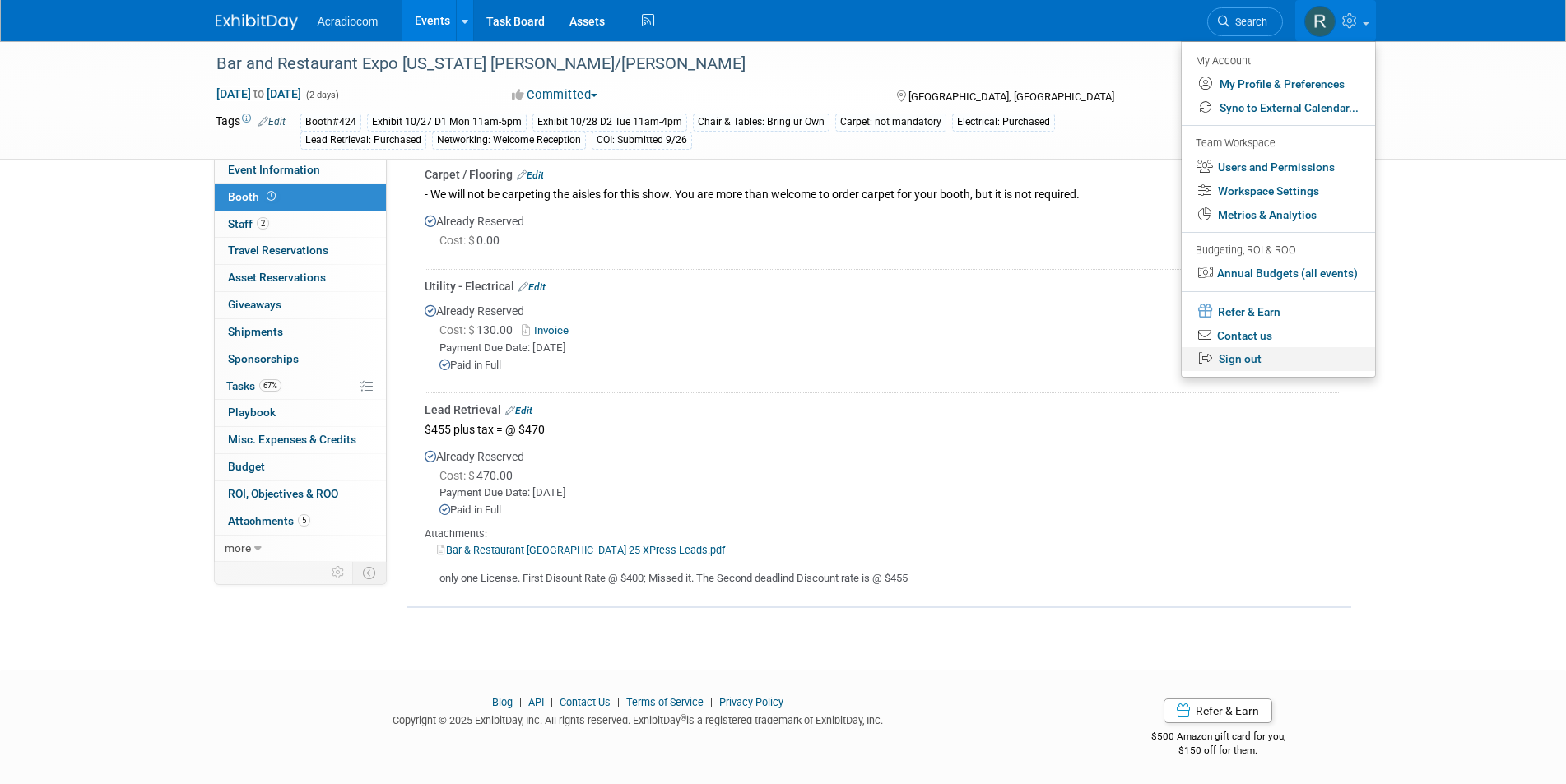
click at [1233, 351] on link "Sign out" at bounding box center [1278, 358] width 193 height 23
